Goal: Information Seeking & Learning: Learn about a topic

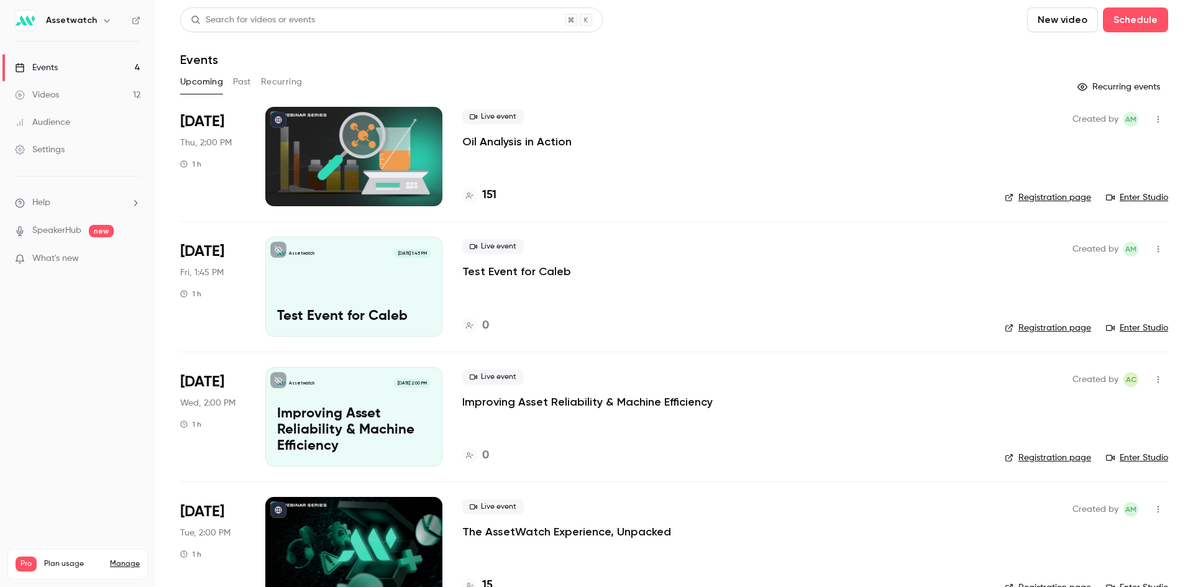
click at [513, 140] on p "Oil Analysis in Action" at bounding box center [516, 141] width 109 height 15
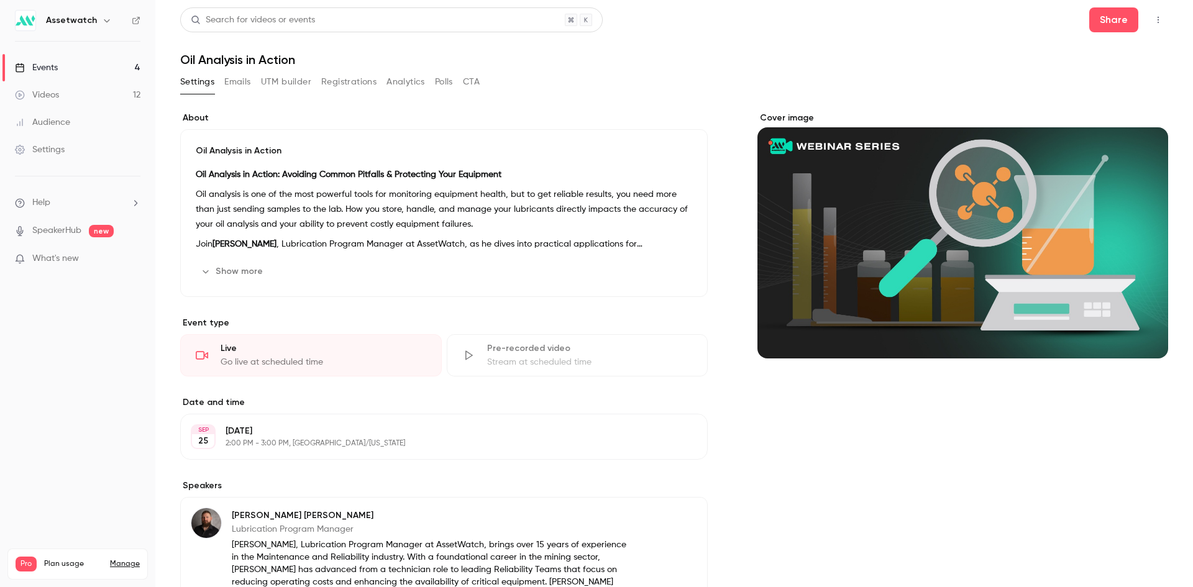
click at [372, 85] on button "Registrations" at bounding box center [348, 82] width 55 height 20
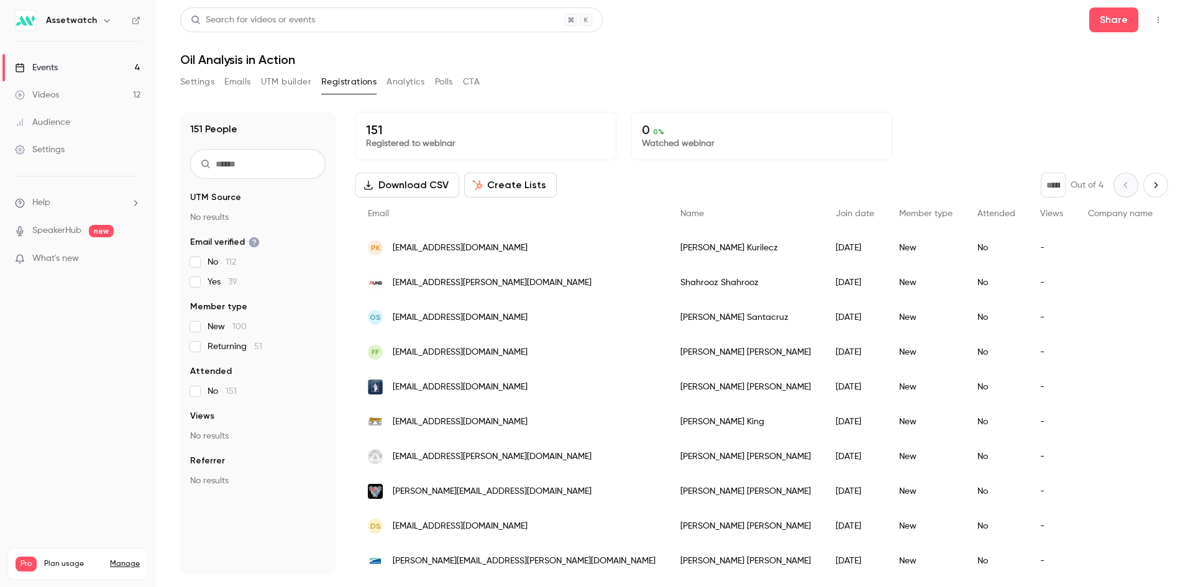
click at [48, 68] on div "Events" at bounding box center [36, 68] width 43 height 12
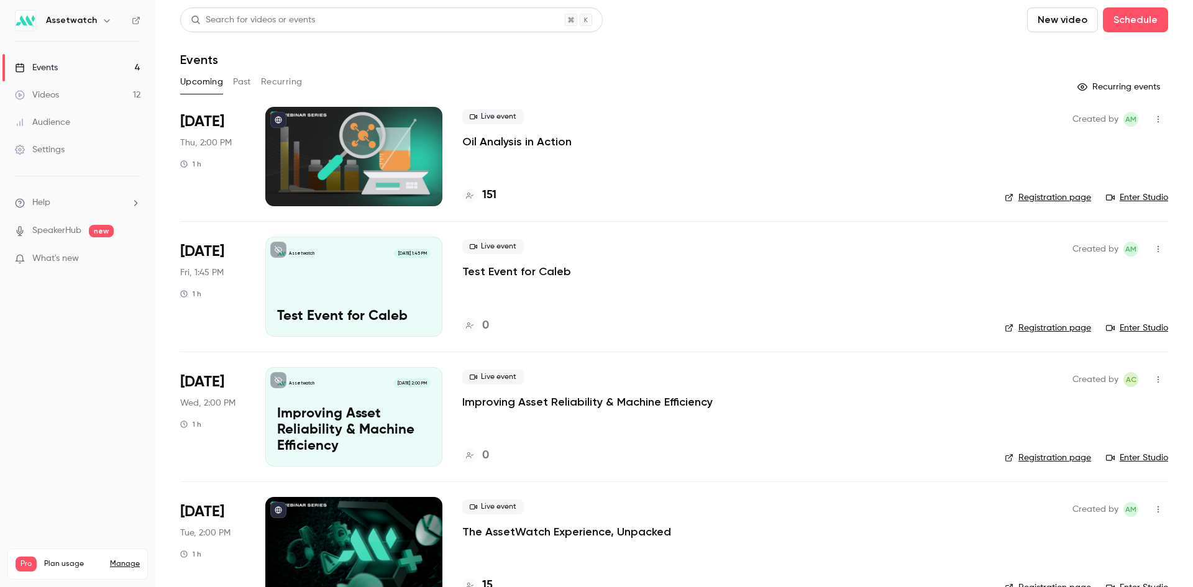
click at [234, 76] on button "Past" at bounding box center [242, 82] width 18 height 20
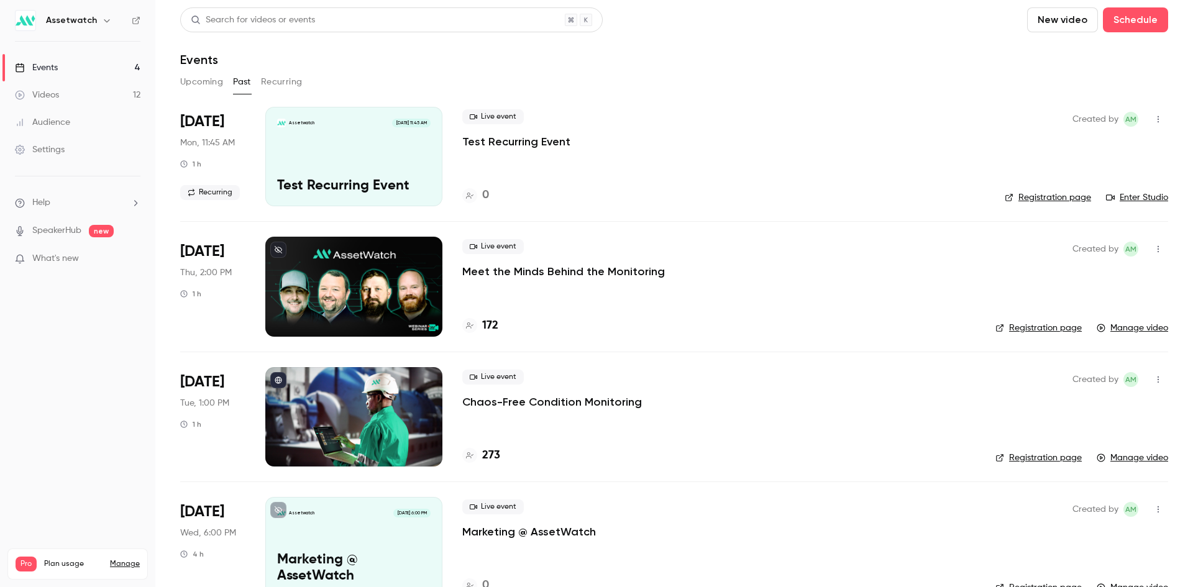
click at [622, 269] on p "Meet the Minds Behind the Monitoring" at bounding box center [563, 271] width 203 height 15
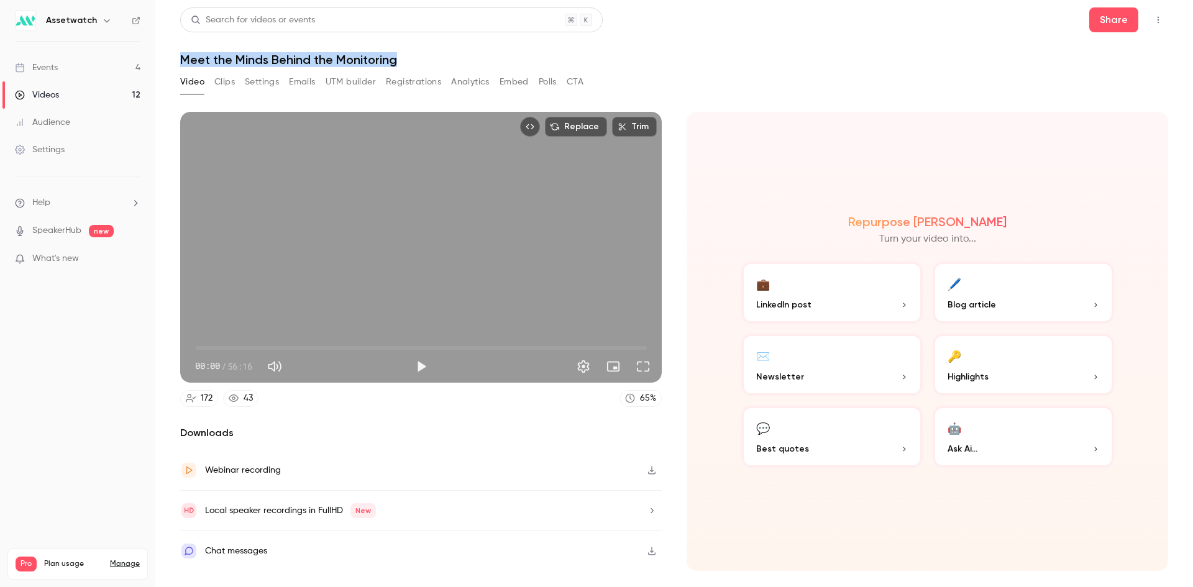
drag, startPoint x: 434, startPoint y: 63, endPoint x: 184, endPoint y: 63, distance: 249.9
click at [184, 63] on h1 "Meet the Minds Behind the Monitoring" at bounding box center [674, 59] width 988 height 15
copy h1 "Meet the Minds Behind the Monitoring"
click at [420, 88] on button "Registrations" at bounding box center [413, 82] width 55 height 20
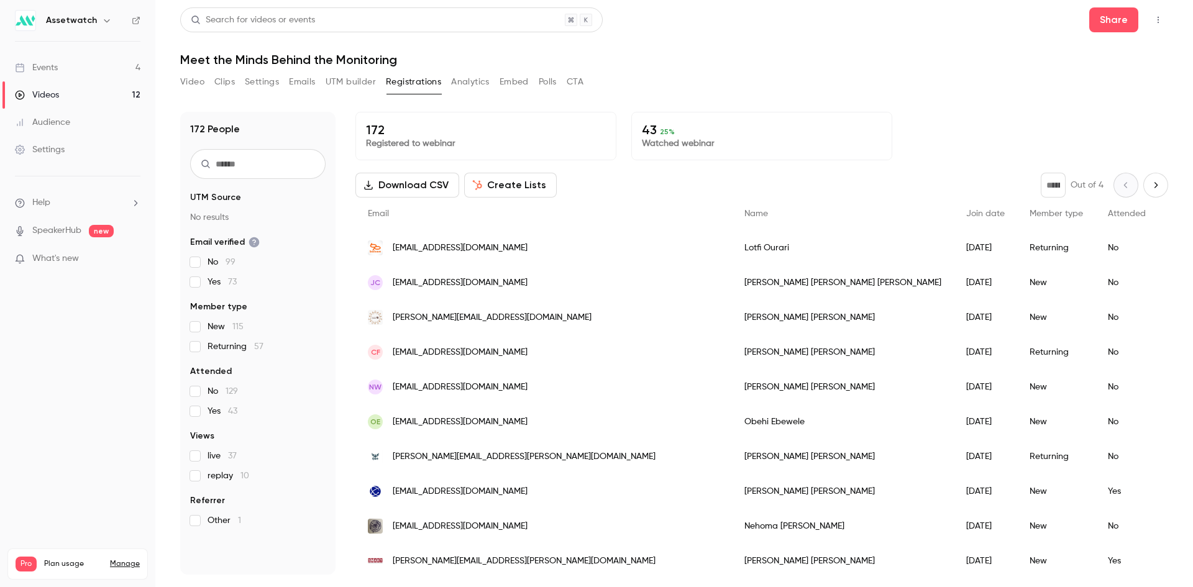
click at [967, 213] on span "Join date" at bounding box center [986, 213] width 39 height 9
